Goal: Task Accomplishment & Management: Complete application form

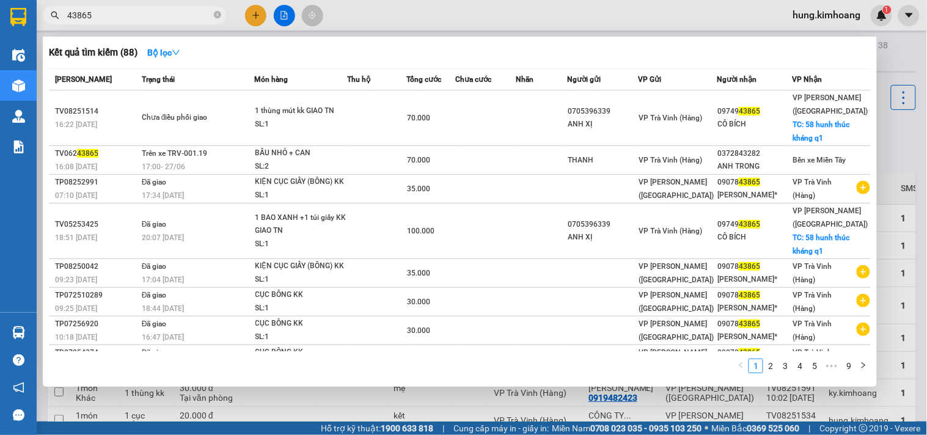
drag, startPoint x: 122, startPoint y: 20, endPoint x: 60, endPoint y: 37, distance: 64.8
click at [60, 26] on div "Kết quả tìm kiếm ( 88 ) Bộ lọc Mã ĐH Trạng thái Món hàng Thu hộ Tổng cước Chưa …" at bounding box center [119, 15] width 238 height 21
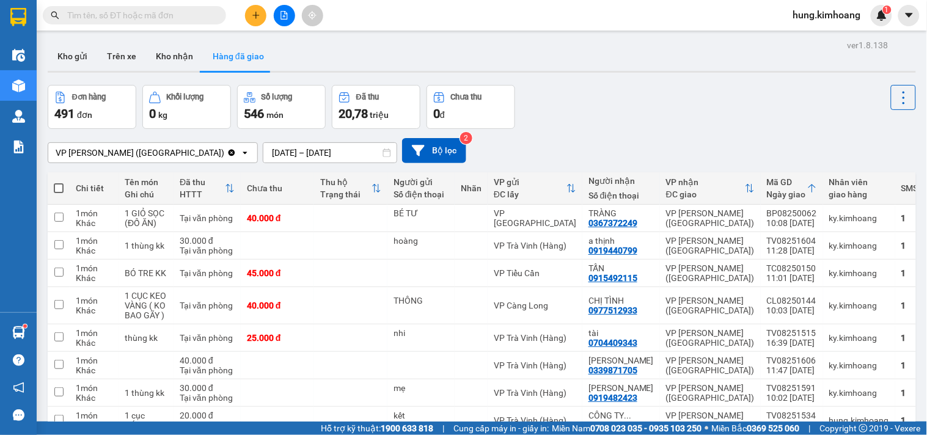
click at [266, 15] on div at bounding box center [284, 15] width 92 height 21
click at [261, 13] on button at bounding box center [255, 15] width 21 height 21
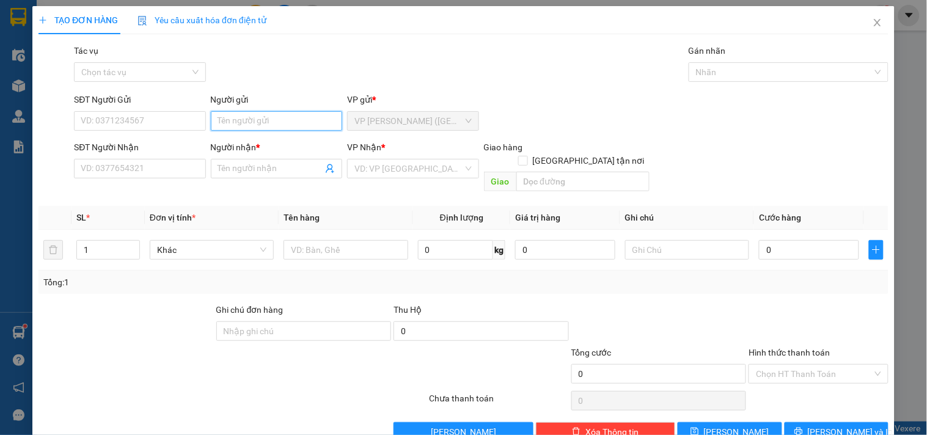
drag, startPoint x: 260, startPoint y: 126, endPoint x: 241, endPoint y: 125, distance: 19.6
click at [259, 126] on input "Người gửi" at bounding box center [276, 121] width 131 height 20
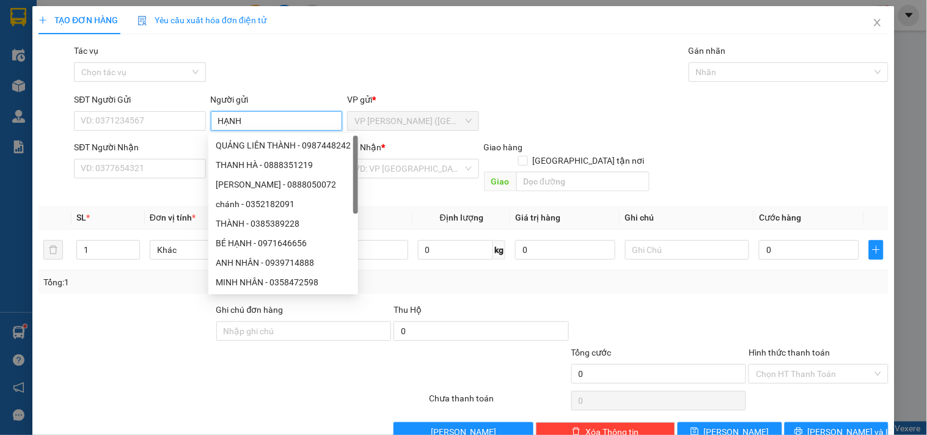
type input "HẠNH"
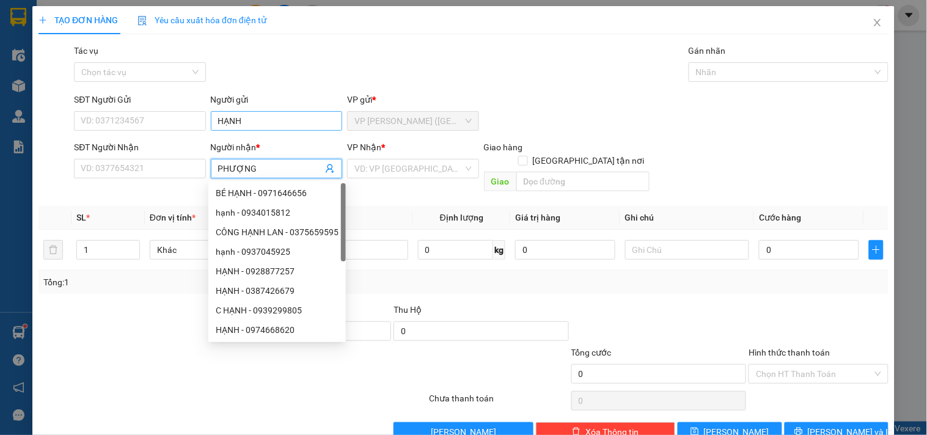
type input "PHƯỢNG"
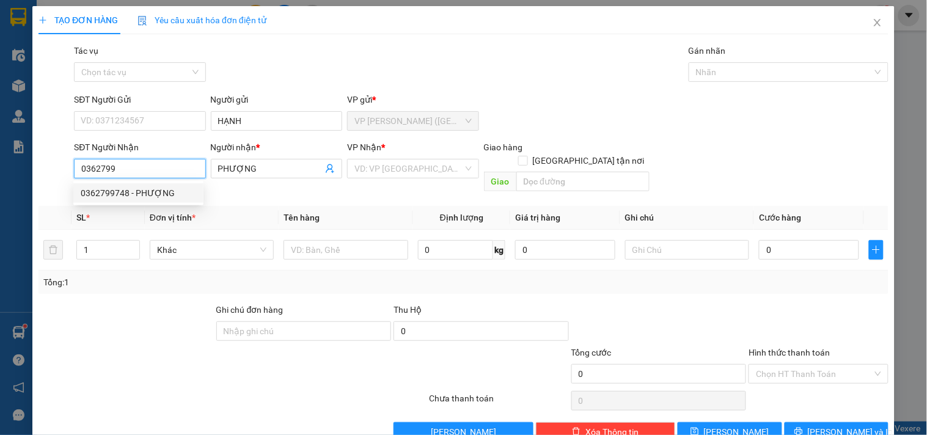
click at [126, 191] on div "0362799748 - PHƯỢNG" at bounding box center [138, 192] width 115 height 13
type input "0362799748"
type input "PHƯỢNG"
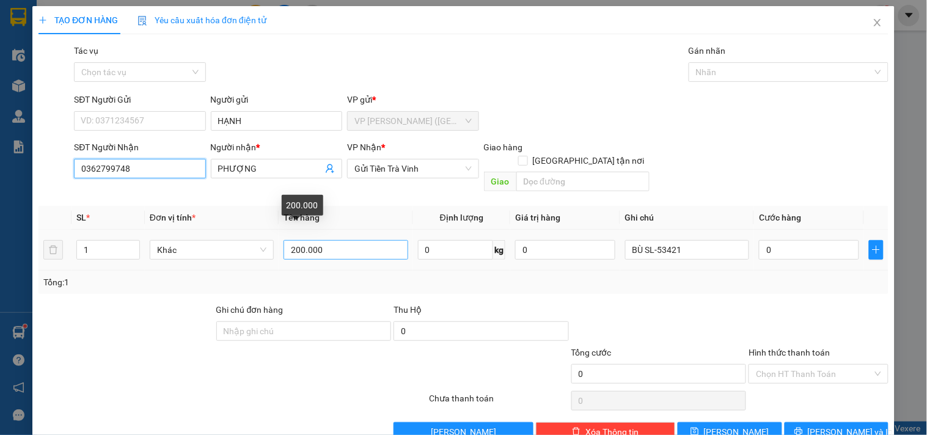
type input "0362799748"
click at [330, 240] on input "200.000" at bounding box center [345, 250] width 124 height 20
type input "2"
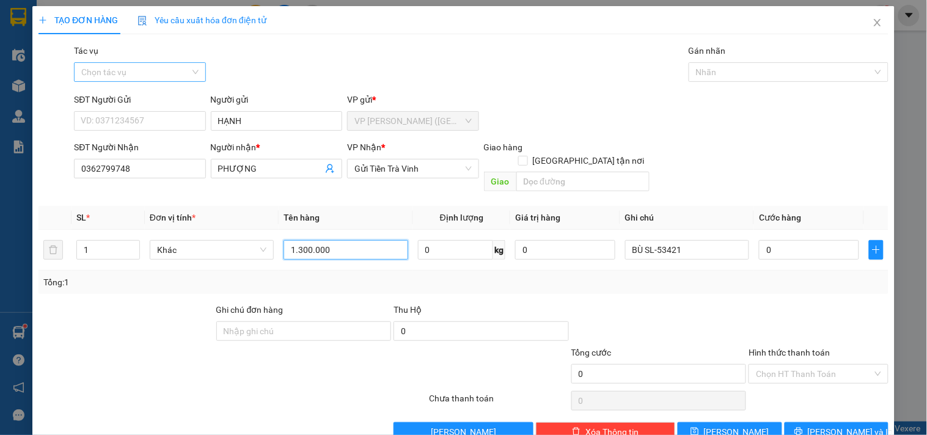
type input "1.300.000"
click at [155, 70] on input "Tác vụ" at bounding box center [135, 72] width 108 height 18
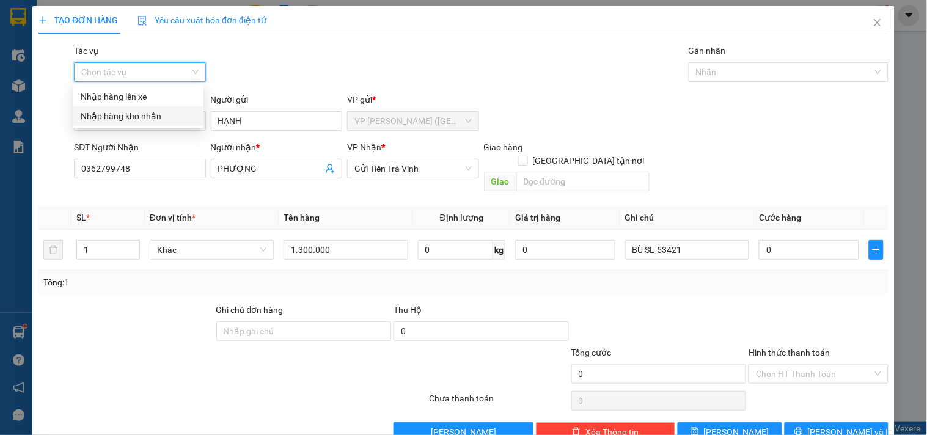
click at [153, 117] on div "Nhập hàng kho nhận" at bounding box center [138, 115] width 115 height 13
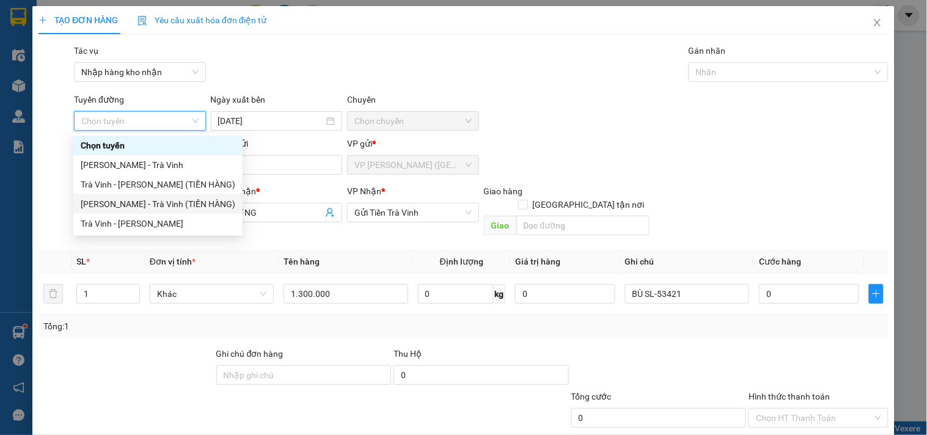
click at [136, 206] on div "[PERSON_NAME] - Trà Vinh (TIỀN HÀNG)" at bounding box center [158, 203] width 155 height 13
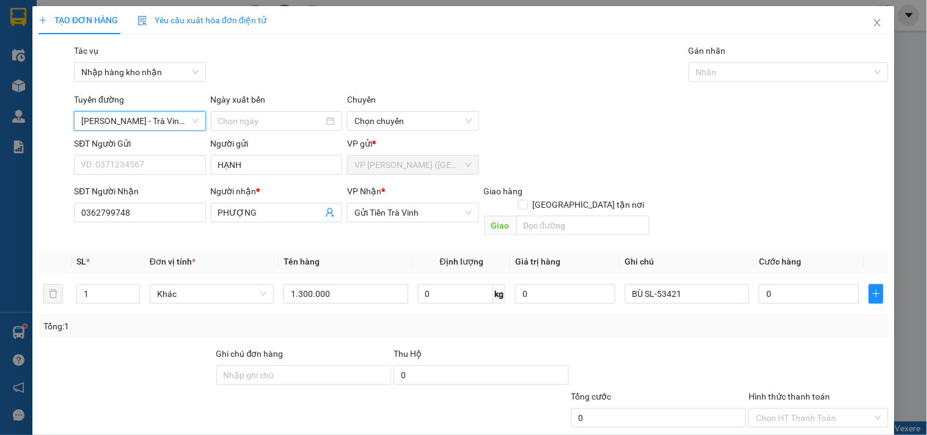
type input "[DATE]"
click at [699, 74] on div at bounding box center [782, 72] width 181 height 15
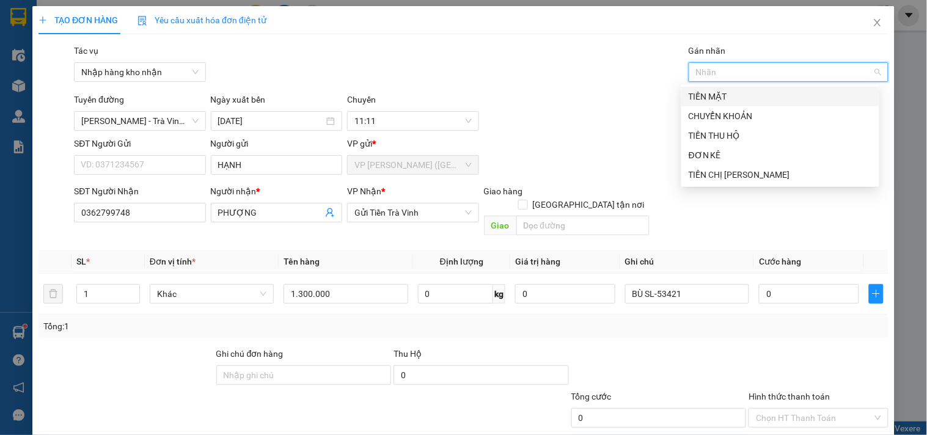
click at [713, 96] on div "TIỀN MẶT" at bounding box center [779, 96] width 183 height 13
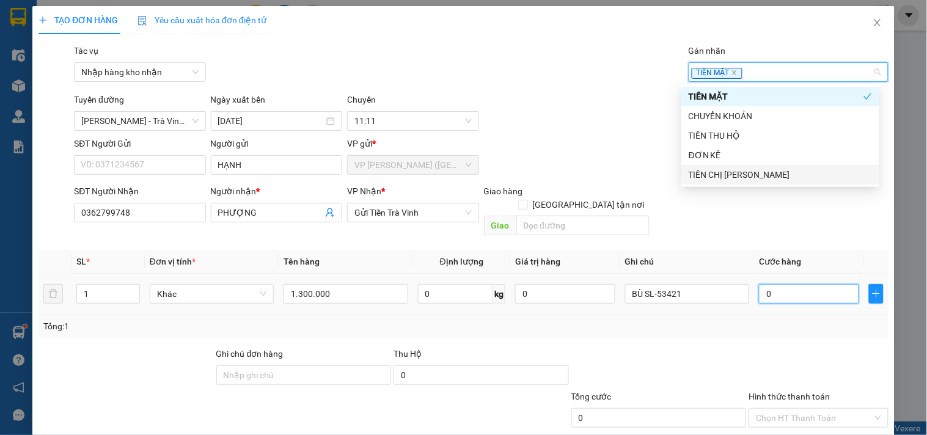
click at [773, 288] on input "0" at bounding box center [809, 294] width 100 height 20
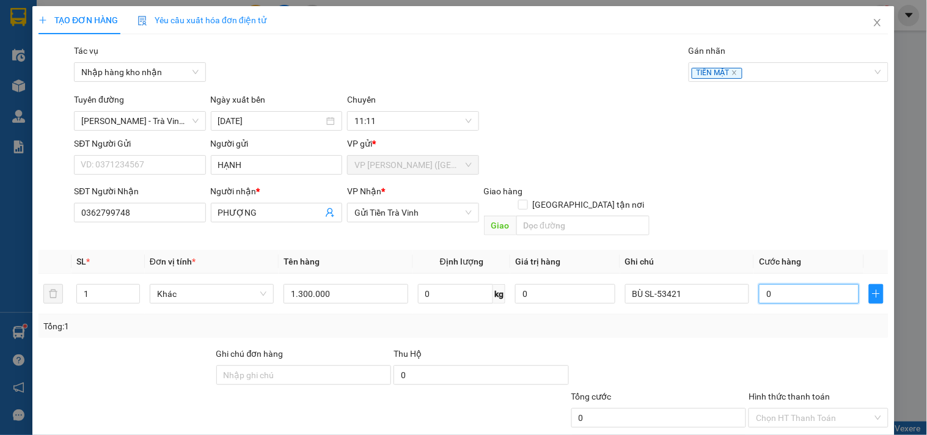
type input "2"
type input "20"
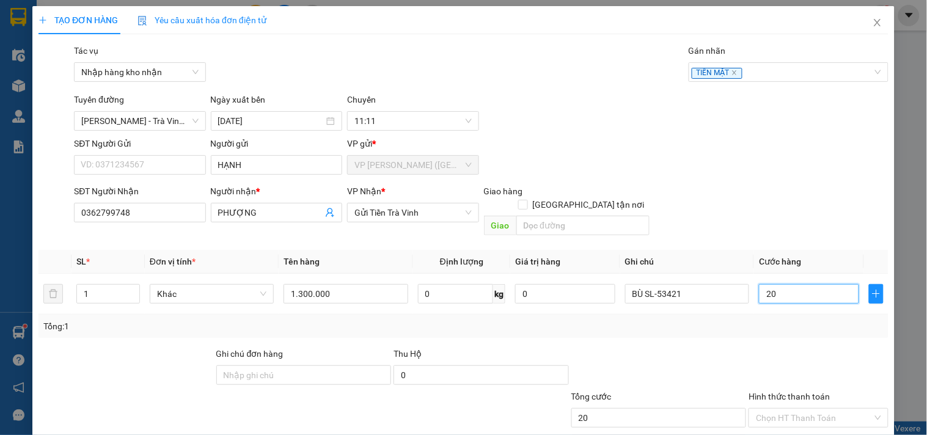
scroll to position [61, 0]
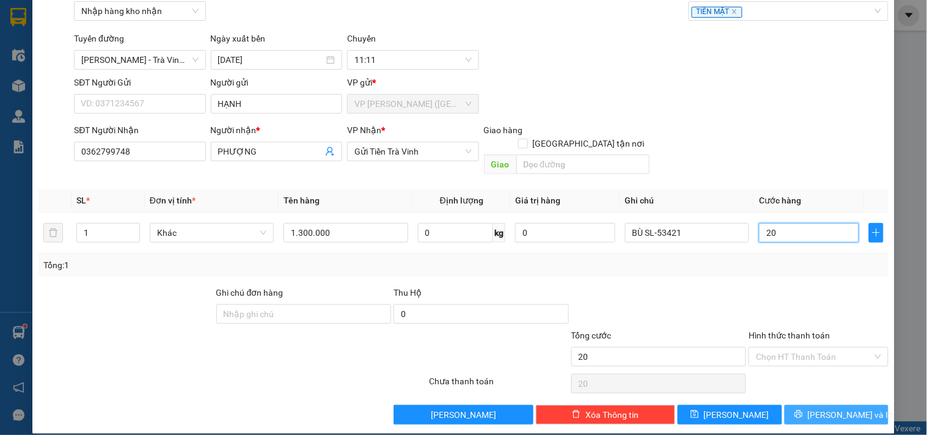
type input "20"
type input "20.000"
click at [846, 408] on span "[PERSON_NAME] và In" at bounding box center [851, 414] width 86 height 13
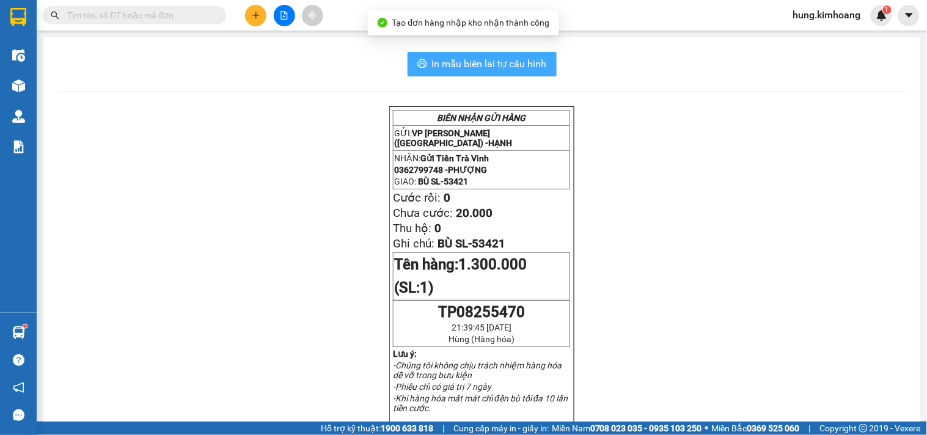
click at [497, 59] on span "In mẫu biên lai tự cấu hình" at bounding box center [489, 63] width 115 height 15
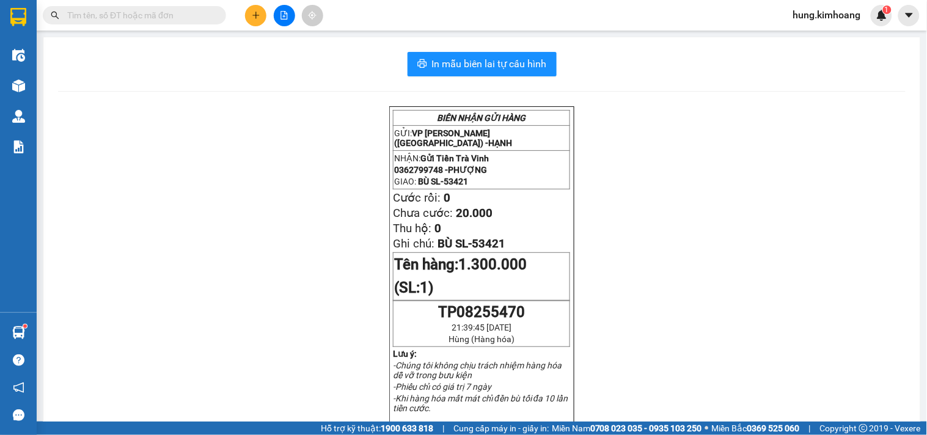
click at [147, 14] on input "text" at bounding box center [139, 15] width 144 height 13
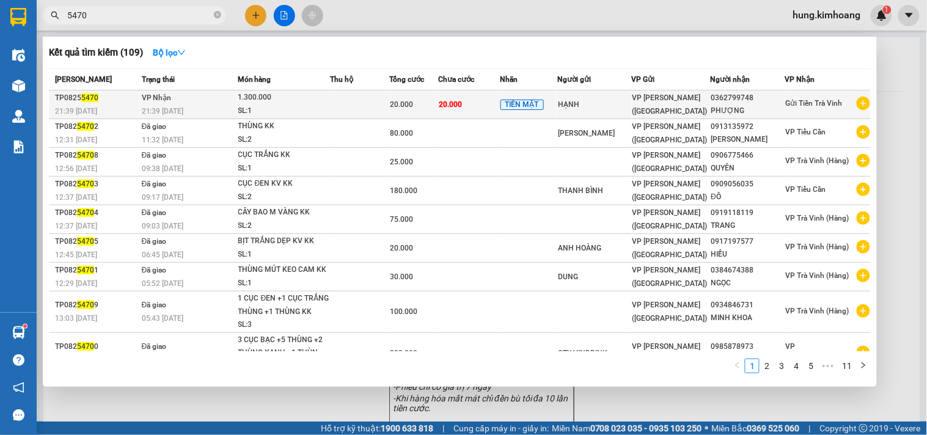
type input "5470"
click at [728, 100] on div "0362799748" at bounding box center [747, 98] width 73 height 13
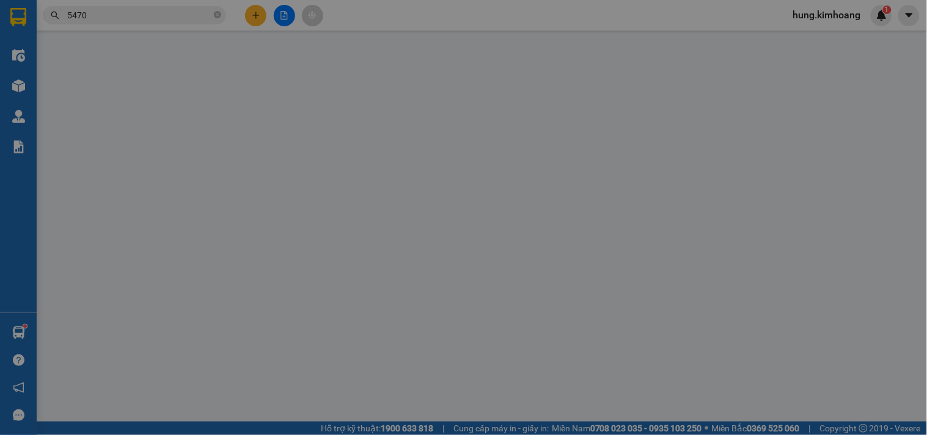
type input "HẠNH"
type input "0362799748"
type input "PHƯỢNG"
type input "20.000"
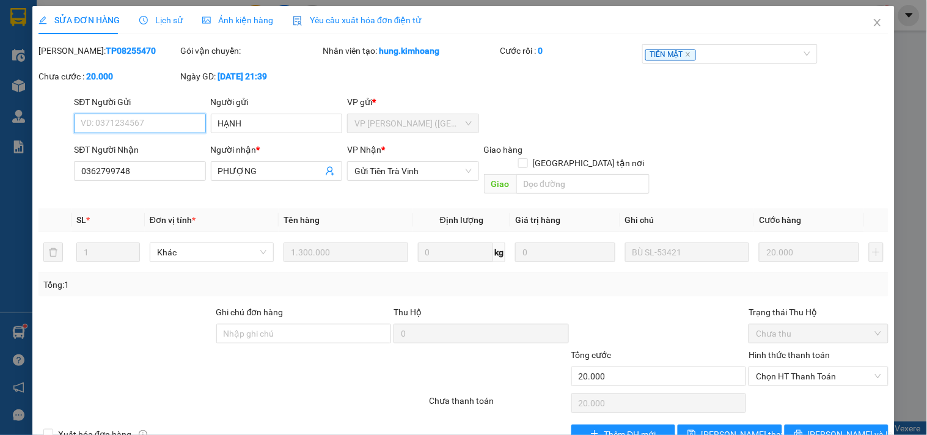
scroll to position [20, 0]
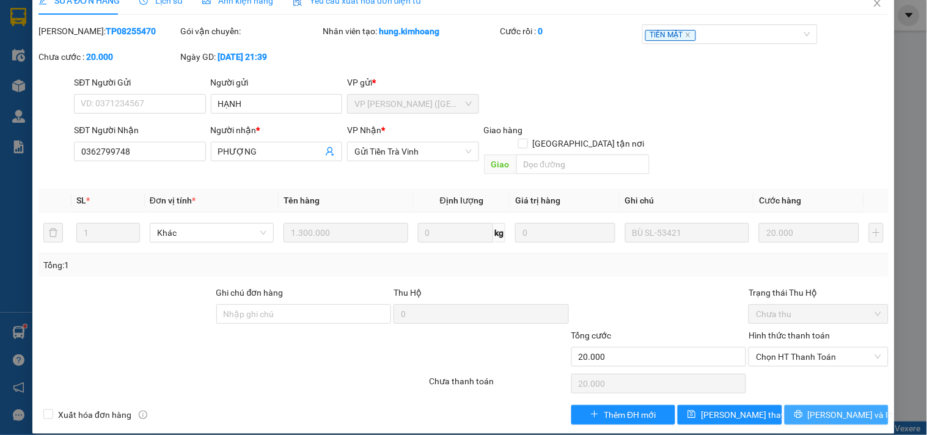
click at [861, 405] on button "[PERSON_NAME] và In" at bounding box center [836, 415] width 104 height 20
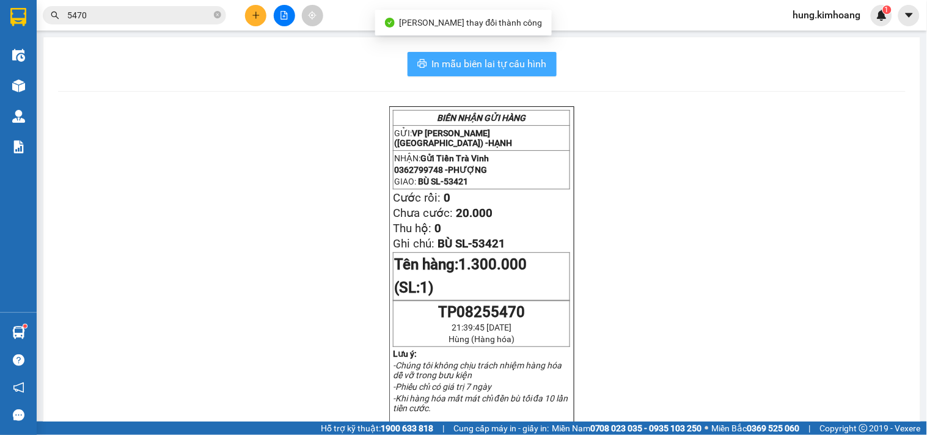
click at [505, 60] on span "In mẫu biên lai tự cấu hình" at bounding box center [489, 63] width 115 height 15
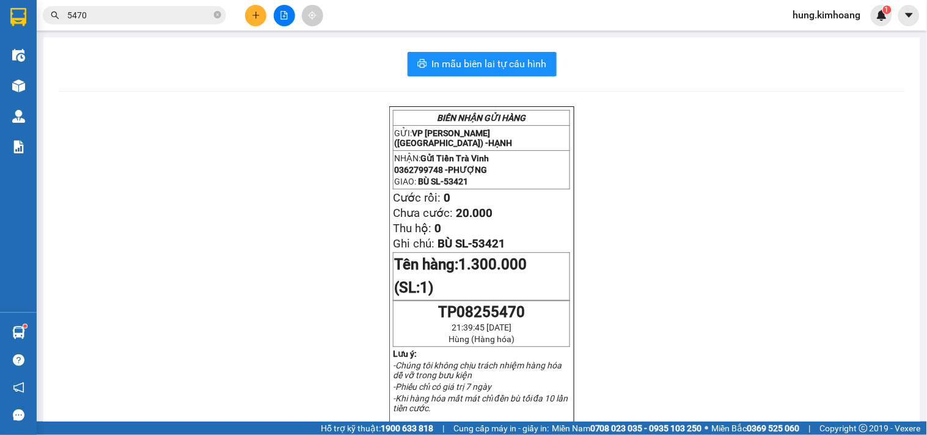
click at [252, 16] on icon "plus" at bounding box center [256, 15] width 9 height 9
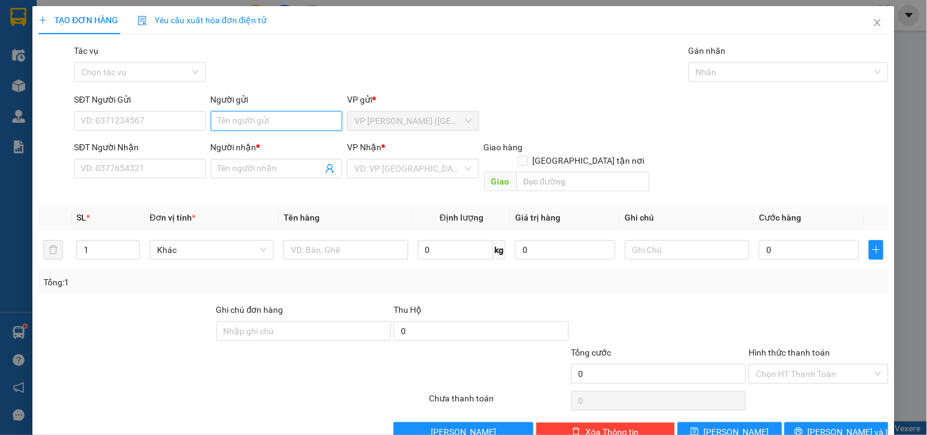
click at [247, 125] on input "Người gửi" at bounding box center [276, 121] width 131 height 20
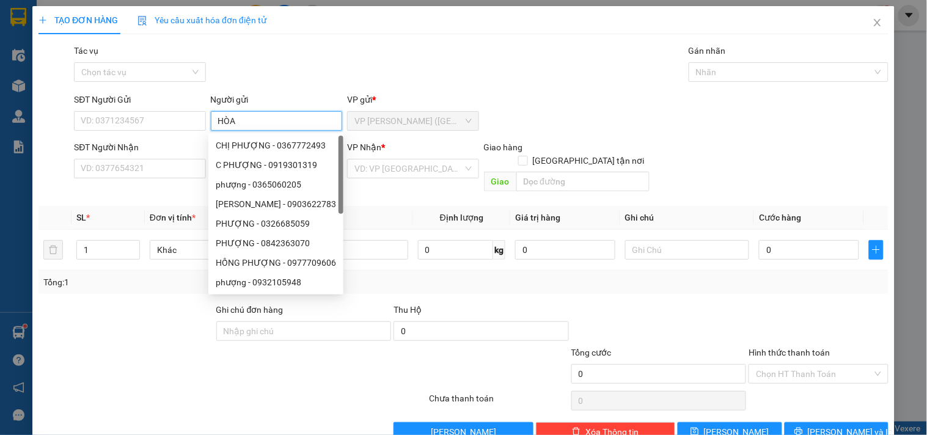
type input "HÒA"
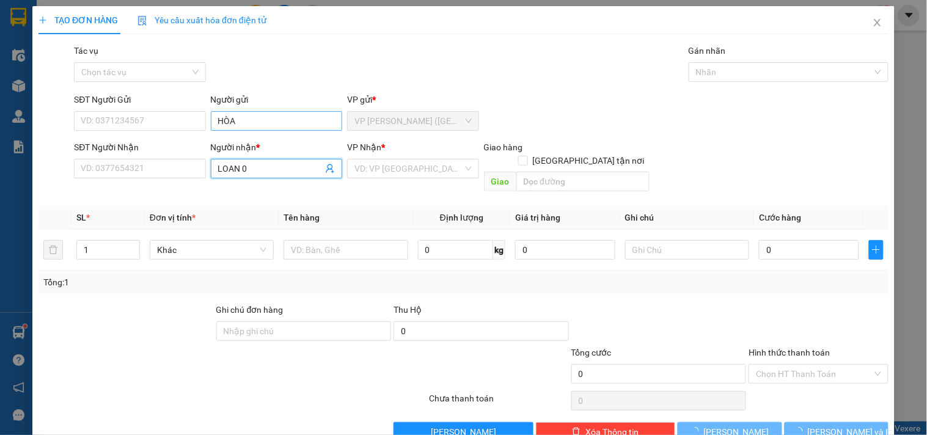
type input "LOAN 0"
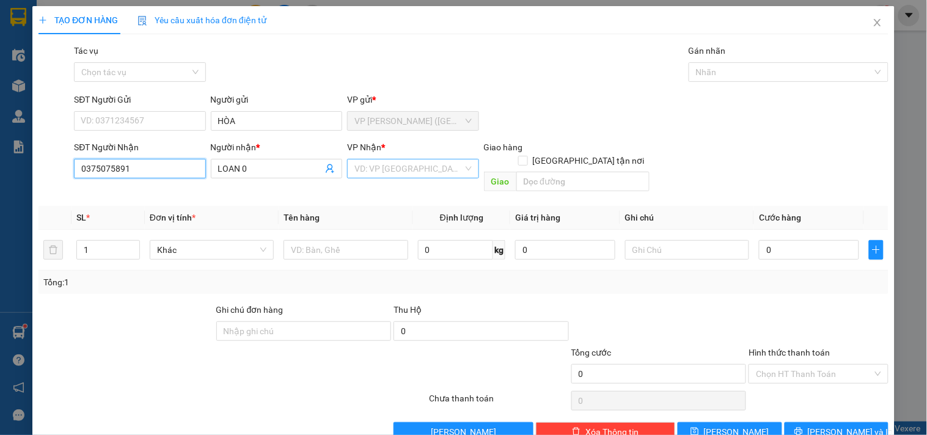
type input "0375075891"
click at [407, 177] on input "search" at bounding box center [408, 168] width 108 height 18
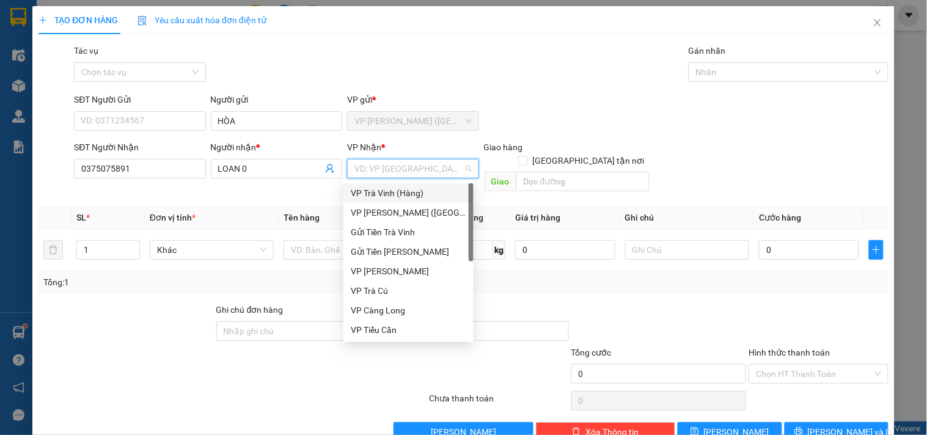
click at [389, 193] on div "VP Trà Vinh (Hàng)" at bounding box center [408, 192] width 115 height 13
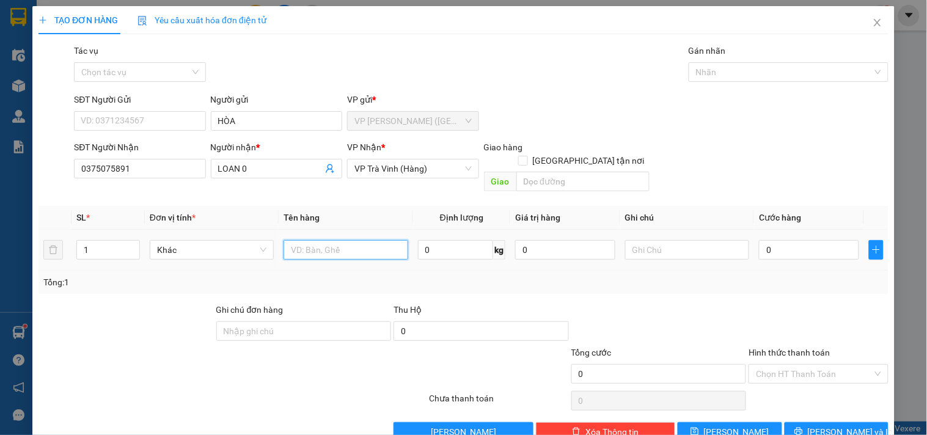
drag, startPoint x: 381, startPoint y: 230, endPoint x: 377, endPoint y: 224, distance: 7.7
click at [380, 240] on input "text" at bounding box center [345, 250] width 124 height 20
type input "1 THÙNG KK"
click at [809, 238] on div "0" at bounding box center [809, 250] width 100 height 24
type input "3"
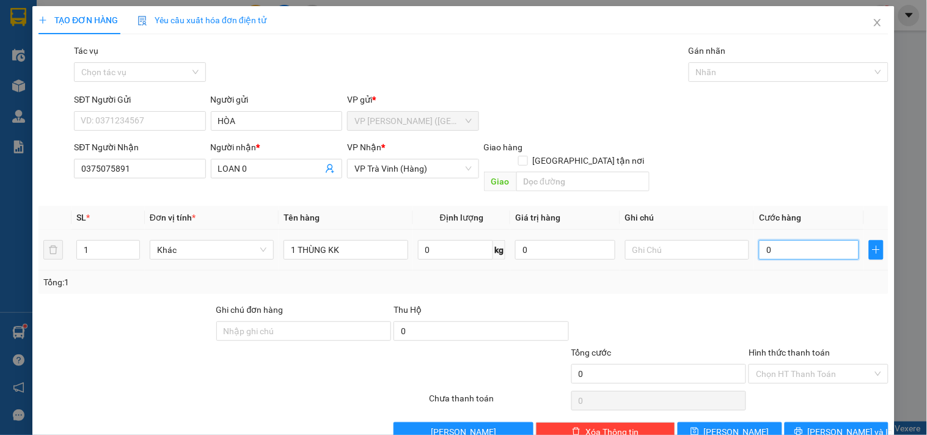
type input "3"
type input "30"
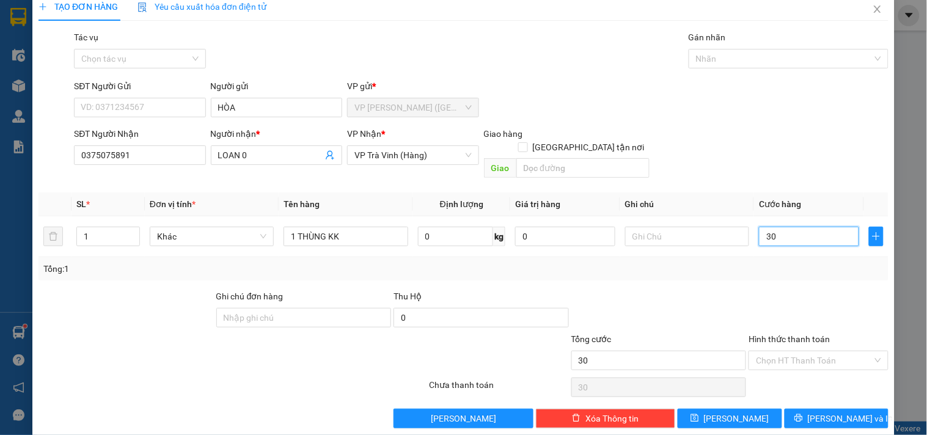
scroll to position [16, 0]
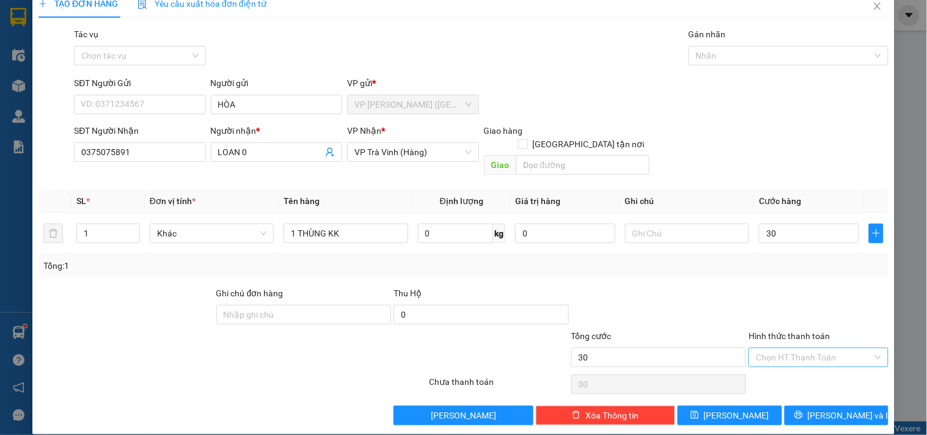
type input "30.000"
click at [779, 348] on input "Hình thức thanh toán" at bounding box center [814, 357] width 116 height 18
click at [790, 368] on div "Tại văn phòng" at bounding box center [810, 368] width 123 height 13
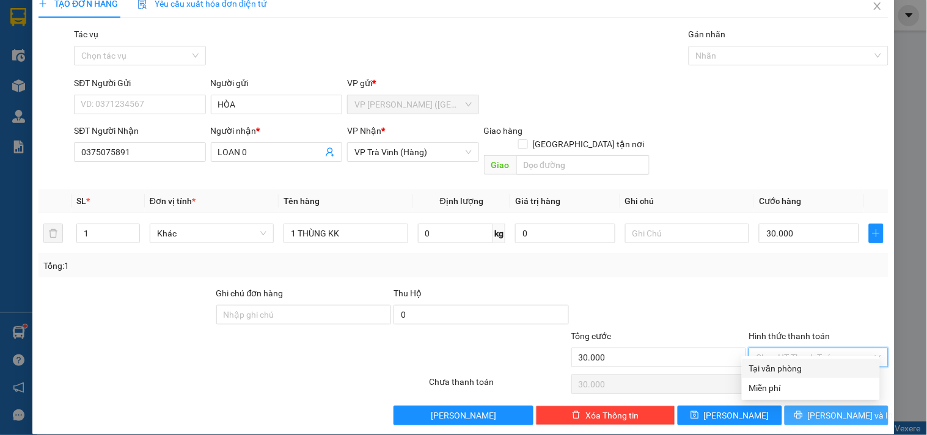
type input "0"
drag, startPoint x: 828, startPoint y: 408, endPoint x: 823, endPoint y: 401, distance: 8.8
click at [828, 408] on button "[PERSON_NAME] và In" at bounding box center [836, 416] width 104 height 20
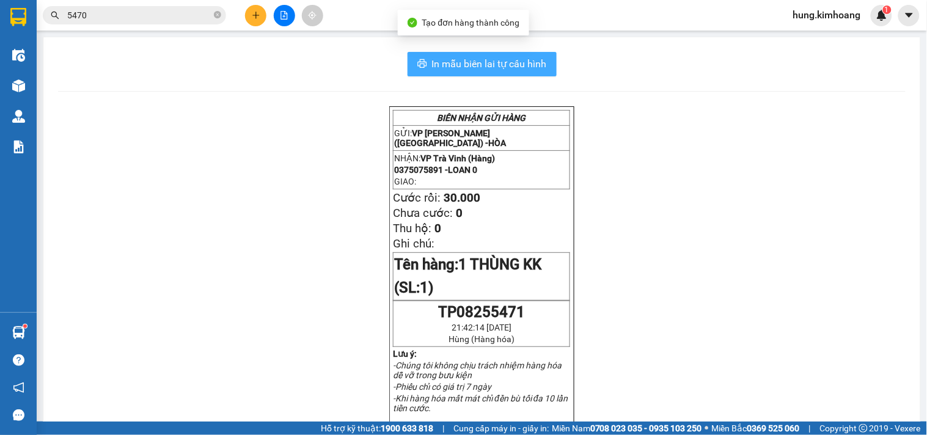
click at [517, 56] on button "In mẫu biên lai tự cấu hình" at bounding box center [481, 64] width 149 height 24
click at [518, 55] on button "In mẫu biên lai tự cấu hình" at bounding box center [481, 64] width 149 height 24
